Goal: Task Accomplishment & Management: Use online tool/utility

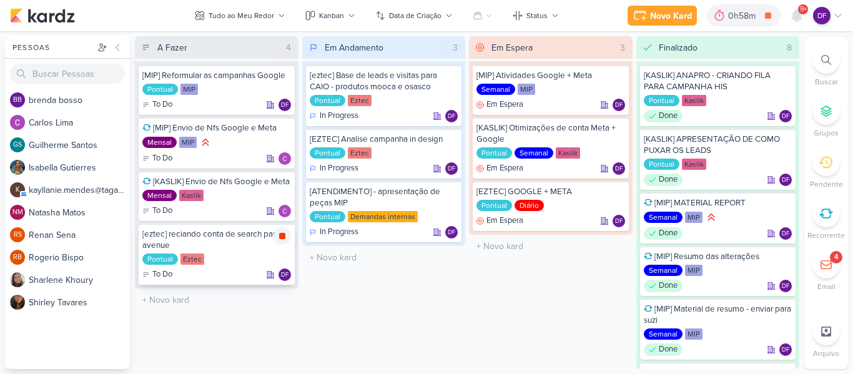
click at [277, 235] on icon at bounding box center [282, 236] width 10 height 10
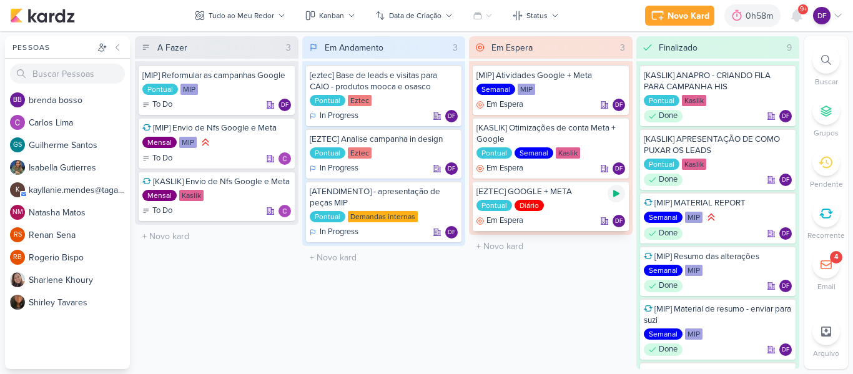
click at [618, 192] on icon at bounding box center [617, 194] width 10 height 10
click at [612, 197] on icon at bounding box center [617, 194] width 10 height 10
click at [688, 19] on div "Novo Kard" at bounding box center [693, 15] width 42 height 13
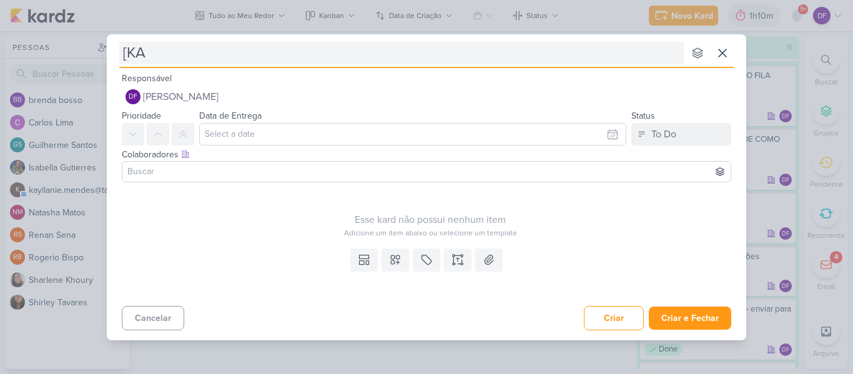
type input "[KAS"
type input "[KASLIK"
type input "[KASLIK~REUNIÃO"
type input "[KASLIK~REUNIÃO SEMANAL"
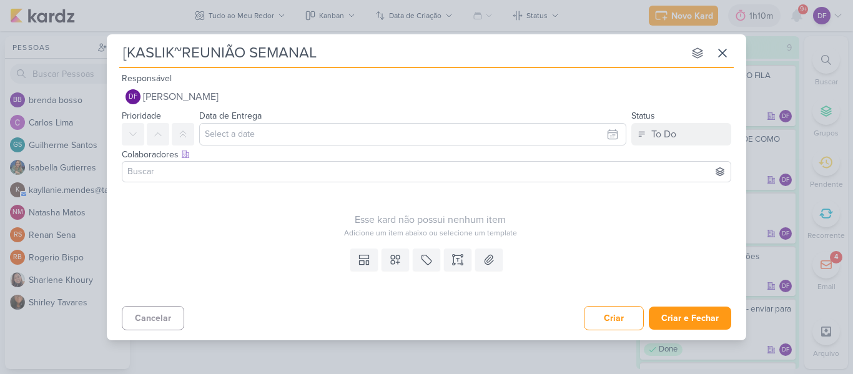
type input "[KASLIK~REUNIÃO SEMANAL"
click at [427, 259] on icon at bounding box center [426, 260] width 12 height 12
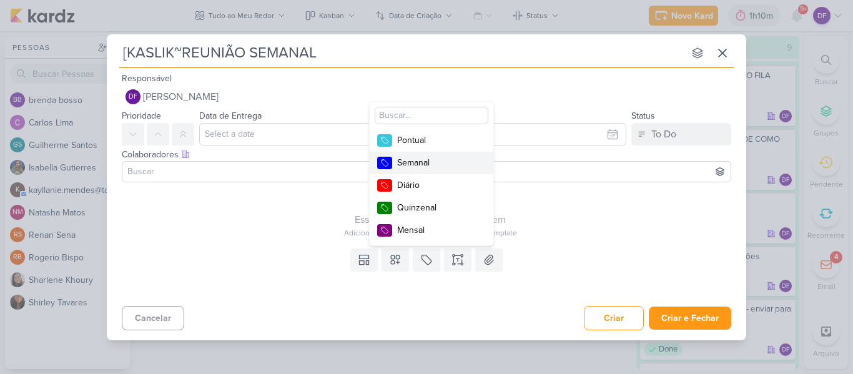
click at [416, 161] on div "Semanal" at bounding box center [437, 162] width 81 height 13
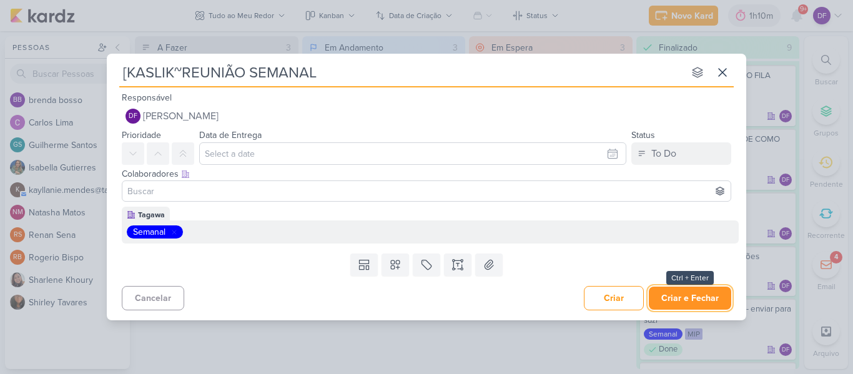
click at [682, 300] on button "Criar e Fechar" at bounding box center [690, 298] width 82 height 23
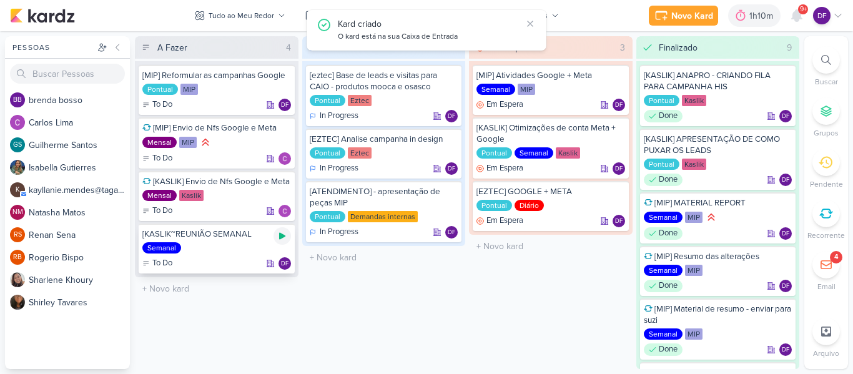
click at [281, 236] on icon at bounding box center [282, 236] width 6 height 7
